Goal: Transaction & Acquisition: Book appointment/travel/reservation

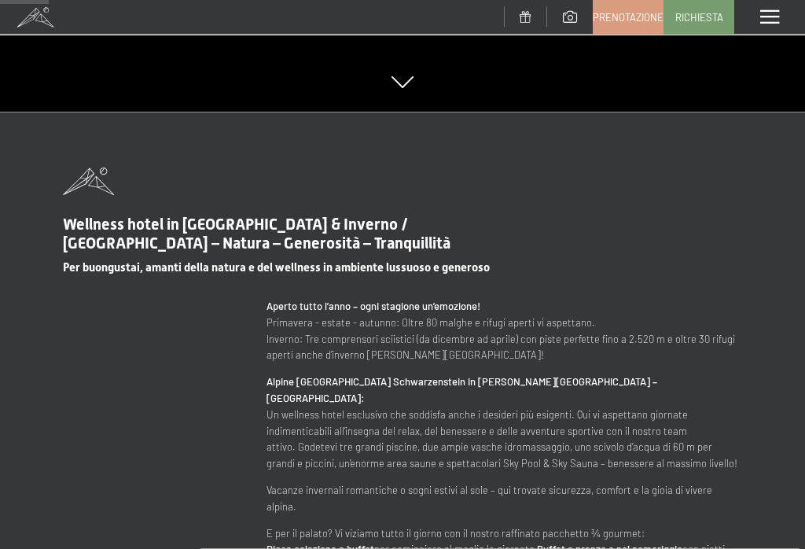
scroll to position [491, 0]
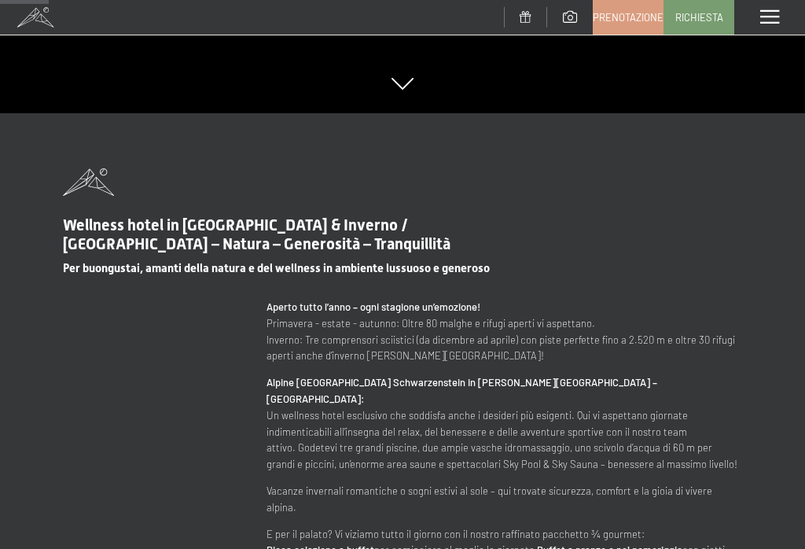
click at [760, 15] on span at bounding box center [769, 17] width 19 height 14
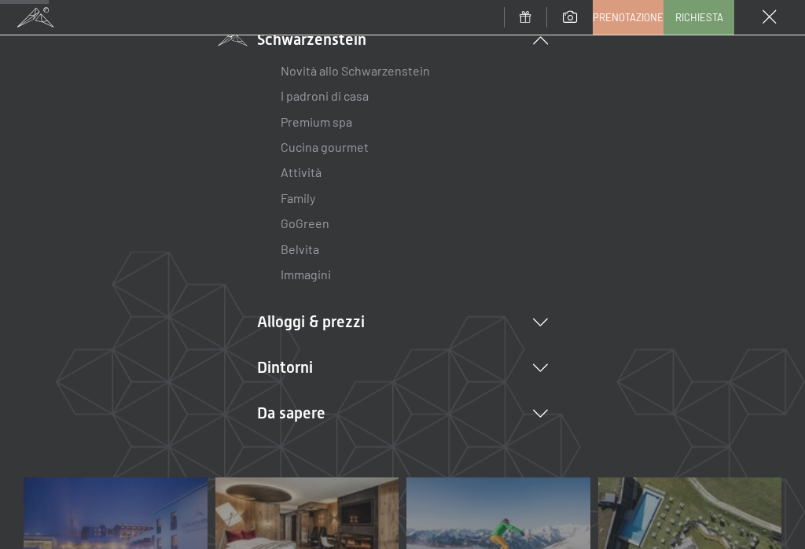
scroll to position [149, 0]
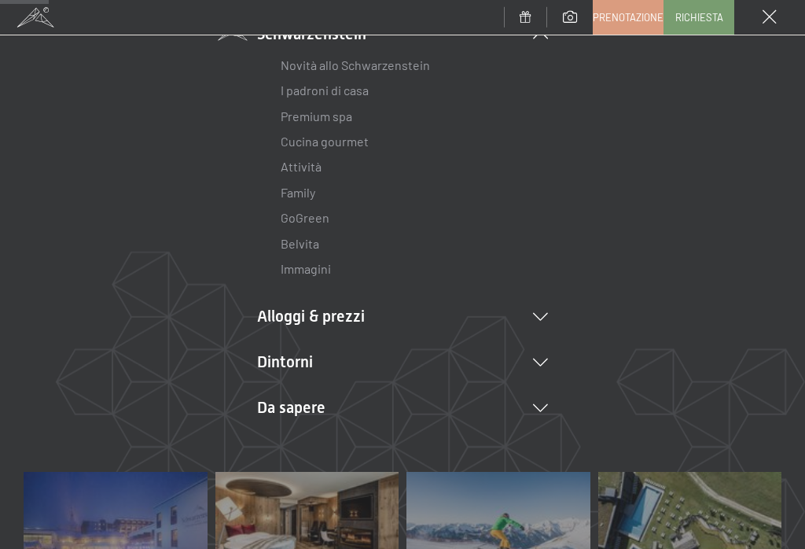
click at [542, 318] on icon at bounding box center [540, 317] width 15 height 8
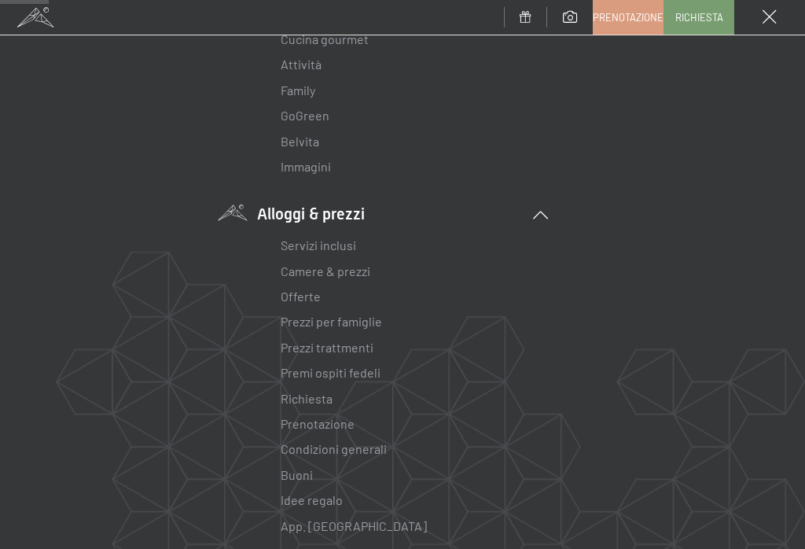
scroll to position [252, 0]
click at [363, 267] on link "Camere & prezzi" at bounding box center [326, 270] width 90 height 15
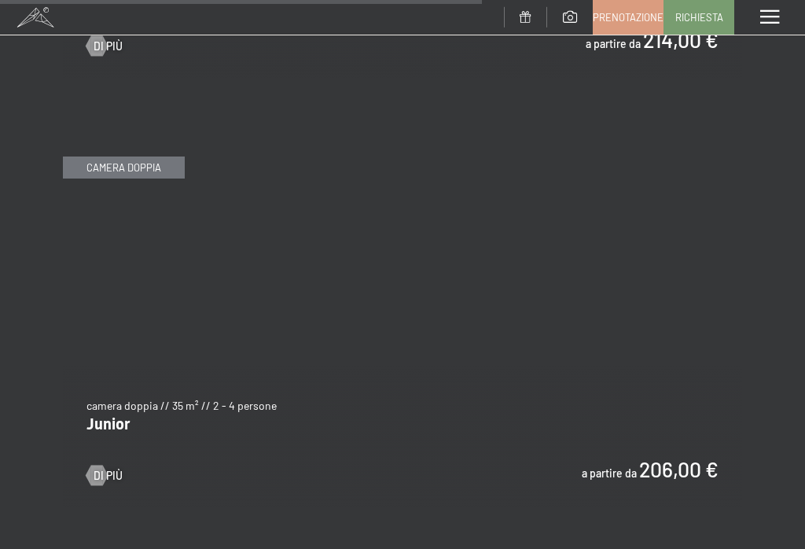
scroll to position [4459, 0]
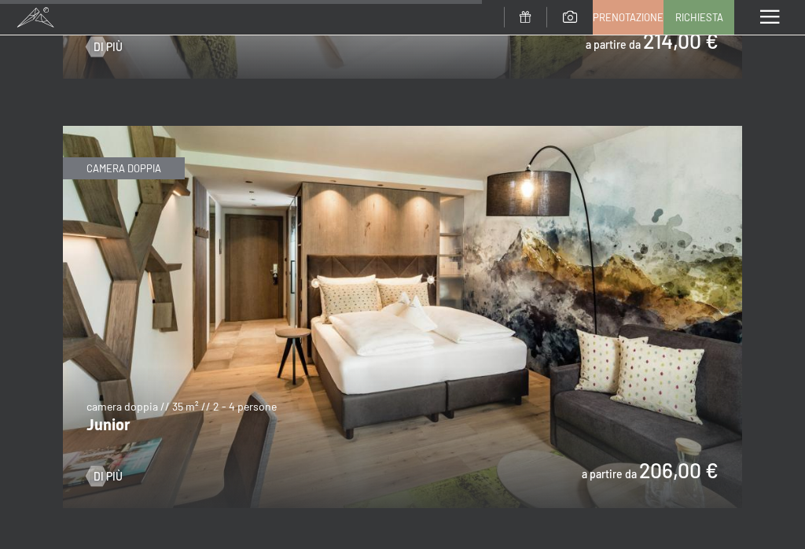
click at [633, 260] on img at bounding box center [402, 317] width 679 height 382
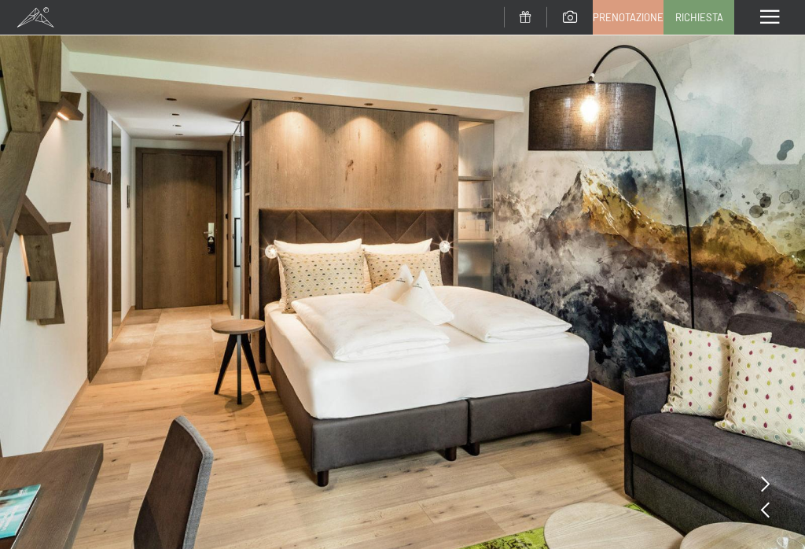
click at [771, 6] on div "Menu" at bounding box center [769, 17] width 71 height 35
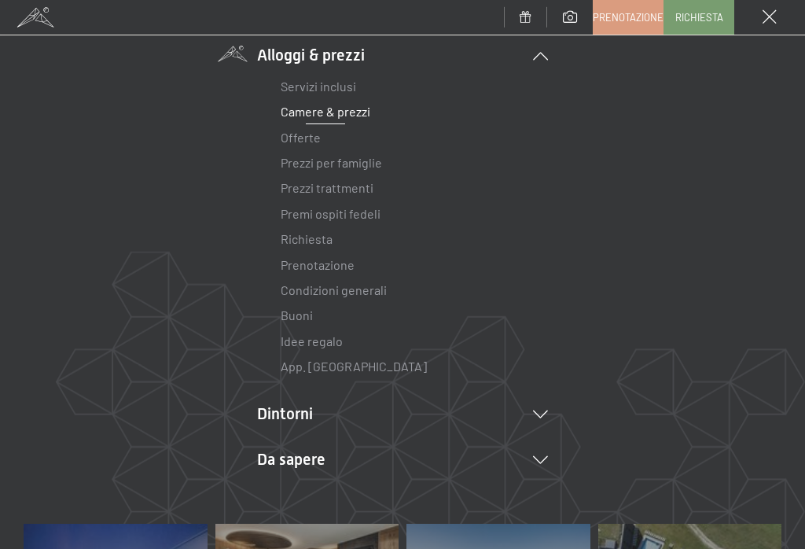
scroll to position [178, 0]
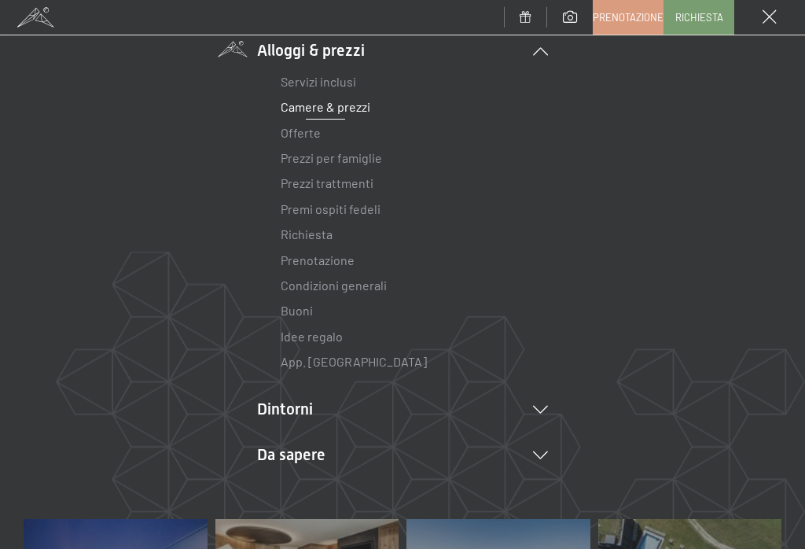
click at [337, 362] on link "App. [GEOGRAPHIC_DATA]" at bounding box center [354, 361] width 146 height 15
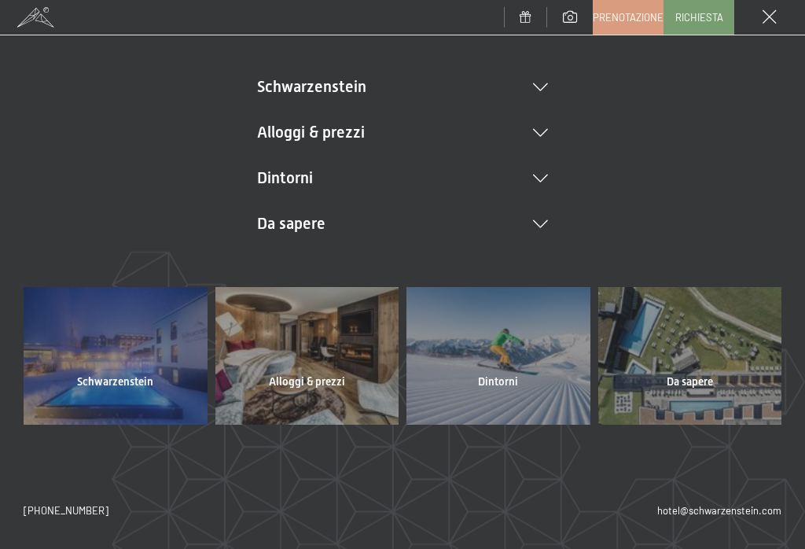
scroll to position [95, 0]
